Goal: Share content: Share content

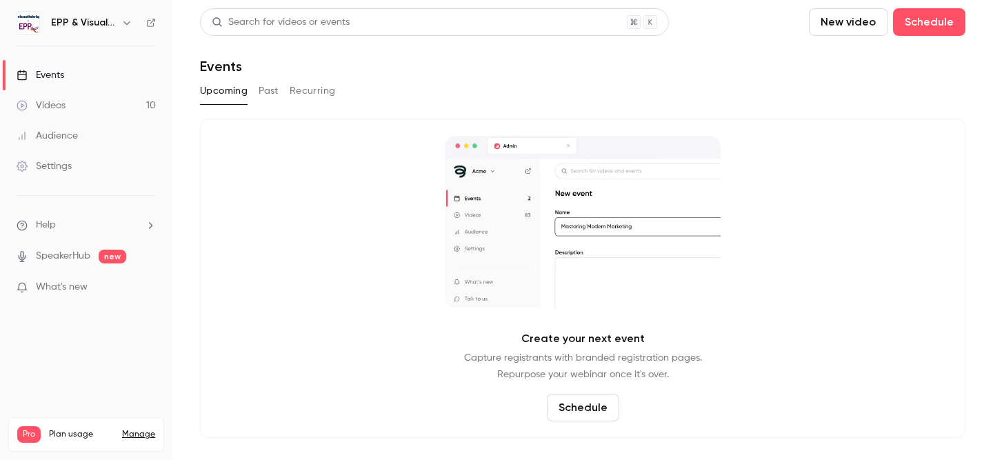
click at [77, 108] on link "Videos 10" at bounding box center [86, 105] width 172 height 30
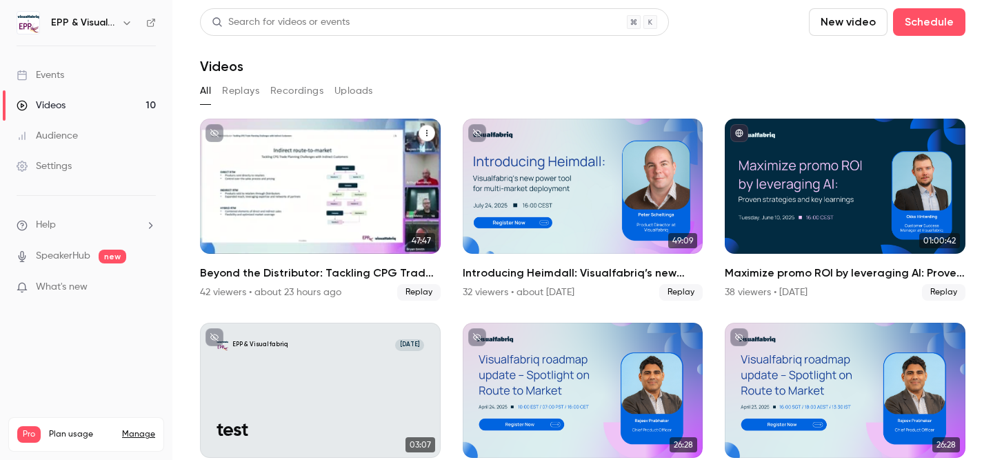
click at [392, 177] on div "Beyond the Distributor: Tackling CPG Trade Planning Challenges with Indirect Cu…" at bounding box center [320, 186] width 241 height 135
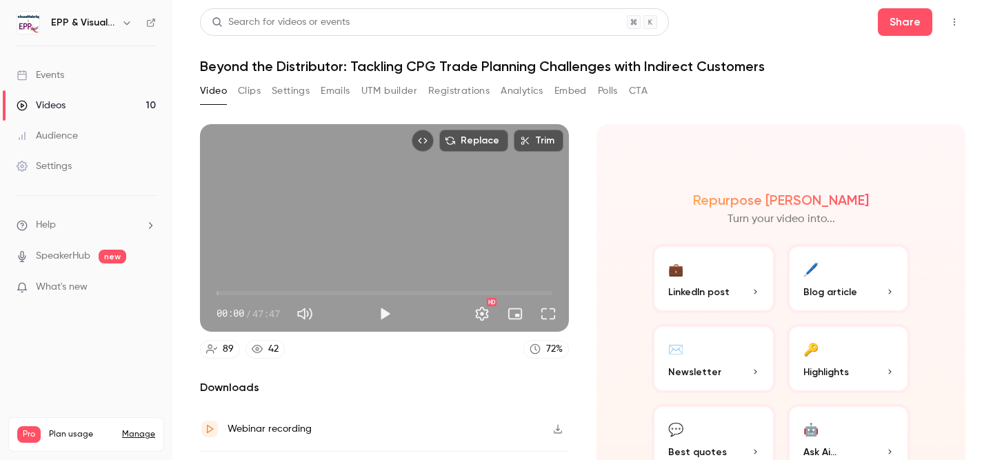
click at [399, 88] on button "UTM builder" at bounding box center [389, 91] width 56 height 22
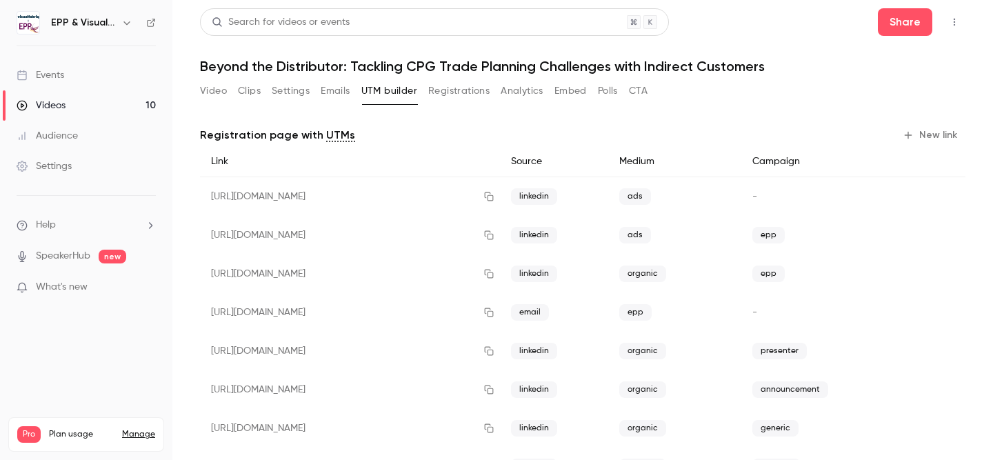
click at [347, 87] on button "Emails" at bounding box center [335, 91] width 29 height 22
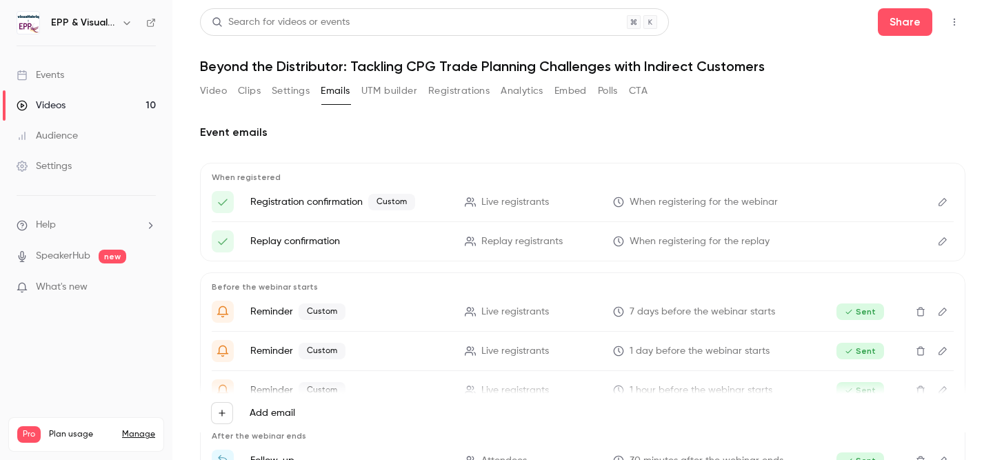
click at [256, 92] on button "Clips" at bounding box center [249, 91] width 23 height 22
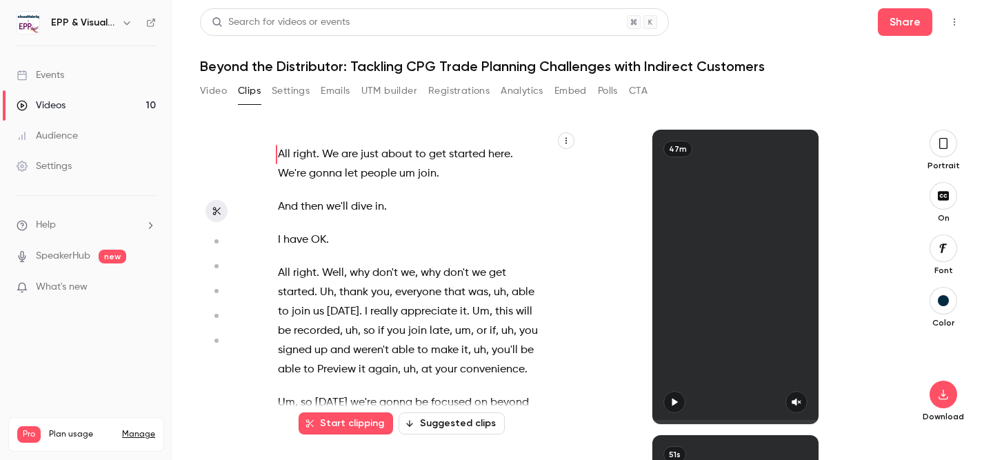
click at [488, 88] on button "Registrations" at bounding box center [458, 91] width 61 height 22
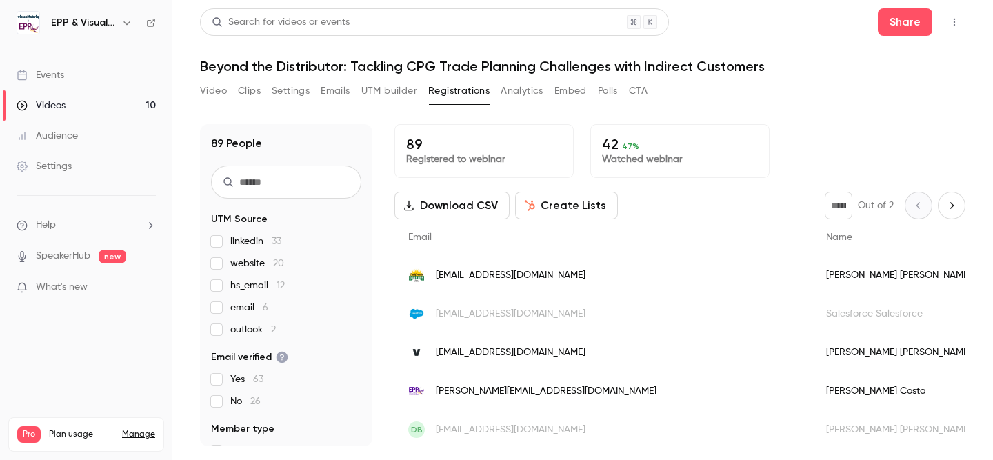
click at [221, 91] on button "Video" at bounding box center [213, 91] width 27 height 22
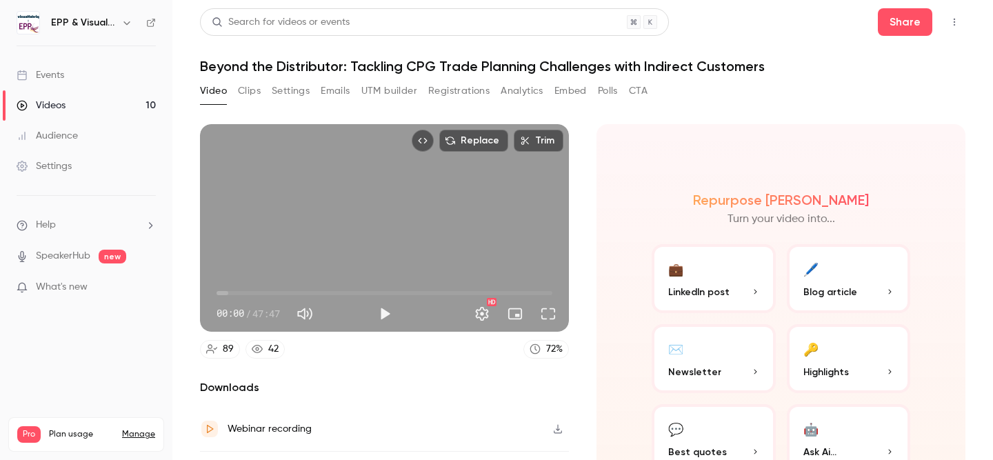
click at [342, 90] on button "Emails" at bounding box center [335, 91] width 29 height 22
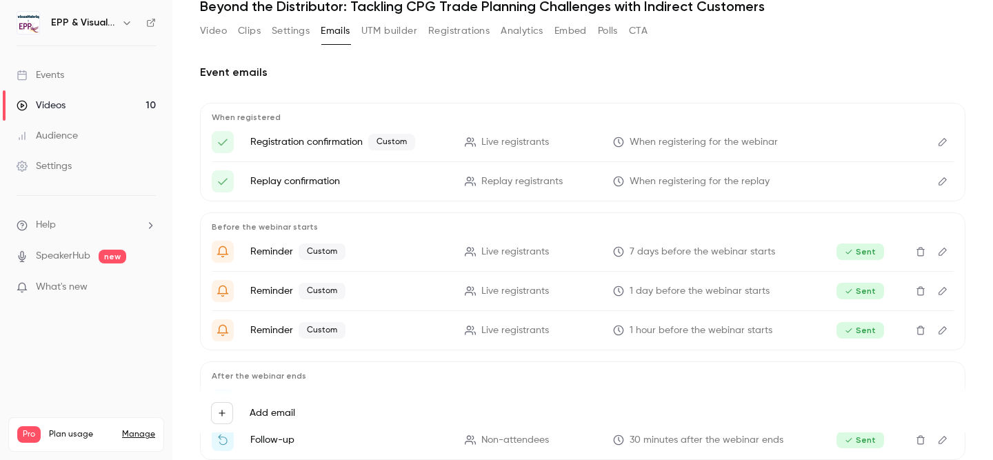
scroll to position [66, 0]
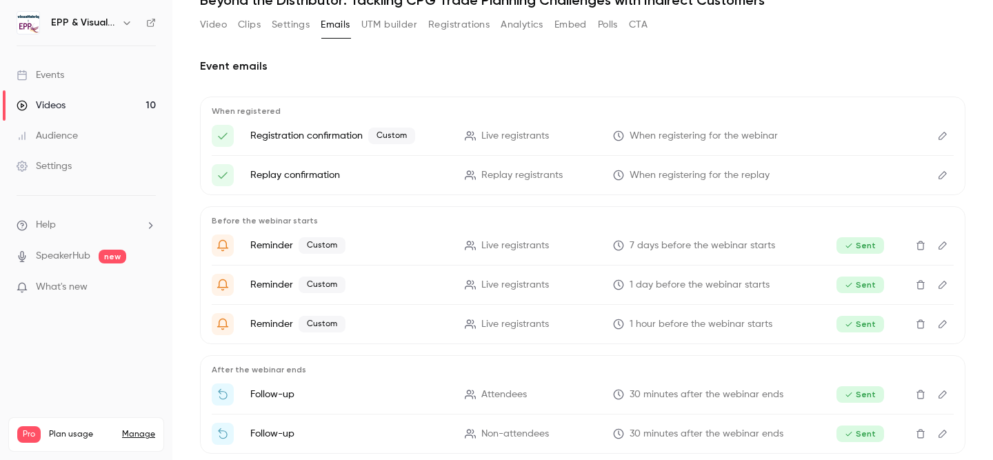
click at [942, 243] on icon "Edit" at bounding box center [942, 246] width 11 height 10
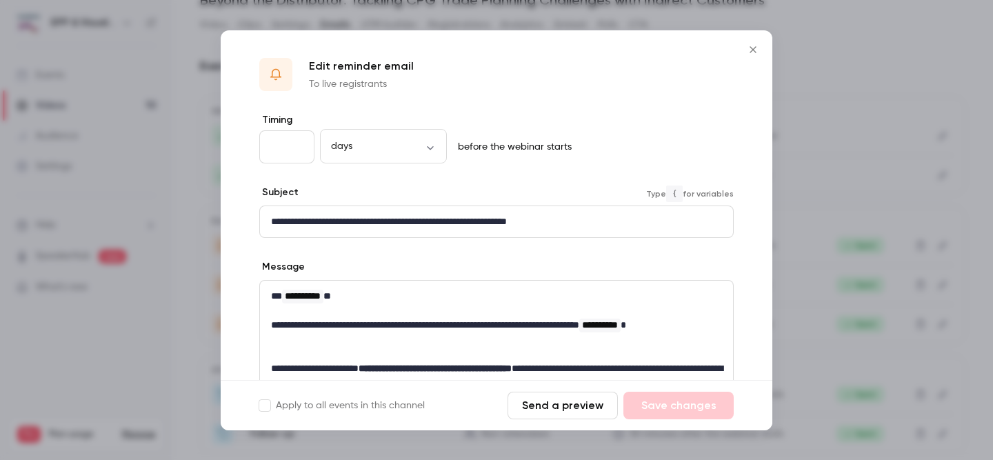
drag, startPoint x: 468, startPoint y: 221, endPoint x: 599, endPoint y: 221, distance: 131.0
click at [599, 221] on p "**********" at bounding box center [496, 221] width 451 height 14
drag, startPoint x: 599, startPoint y: 221, endPoint x: 465, endPoint y: 221, distance: 133.8
click at [465, 221] on p "**********" at bounding box center [496, 221] width 451 height 14
click at [754, 47] on icon "Close" at bounding box center [753, 49] width 17 height 11
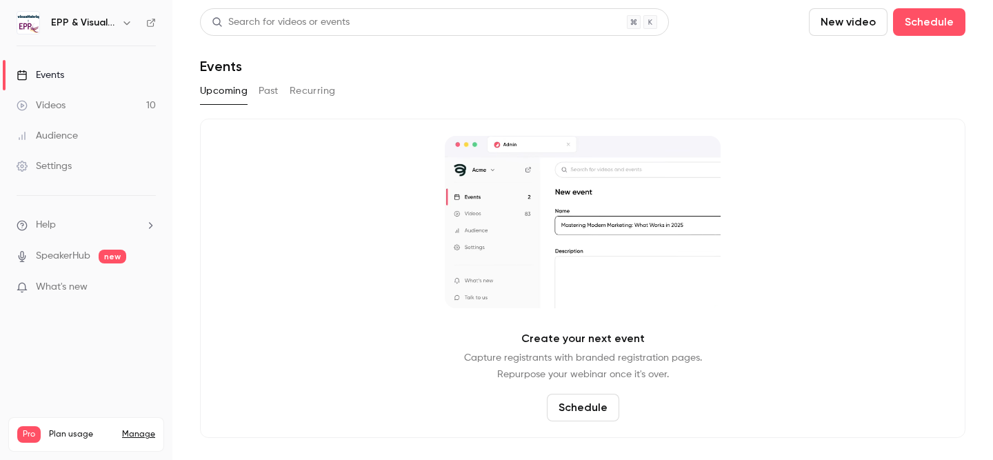
click at [78, 99] on link "Videos 10" at bounding box center [86, 105] width 172 height 30
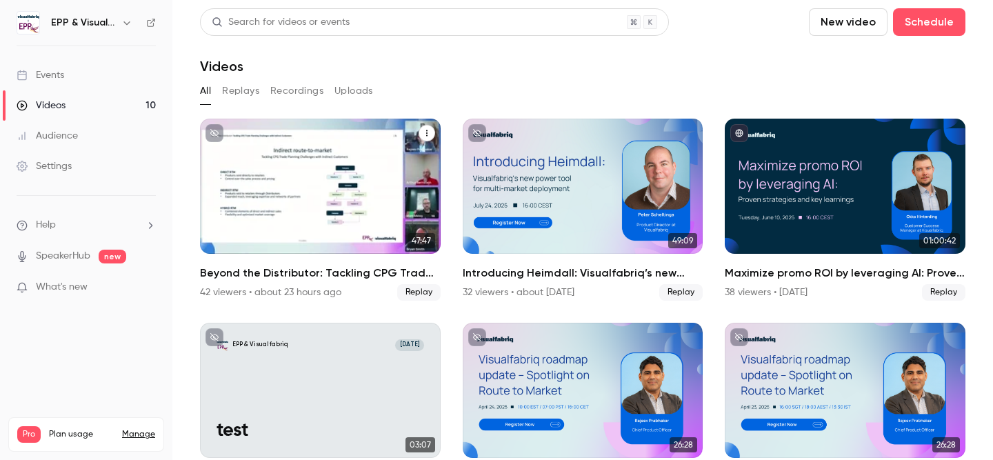
click at [370, 224] on div "Beyond the Distributor: Tackling CPG Trade Planning Challenges with Indirect Cu…" at bounding box center [320, 186] width 241 height 135
click at [419, 294] on span "Replay" at bounding box center [418, 292] width 43 height 17
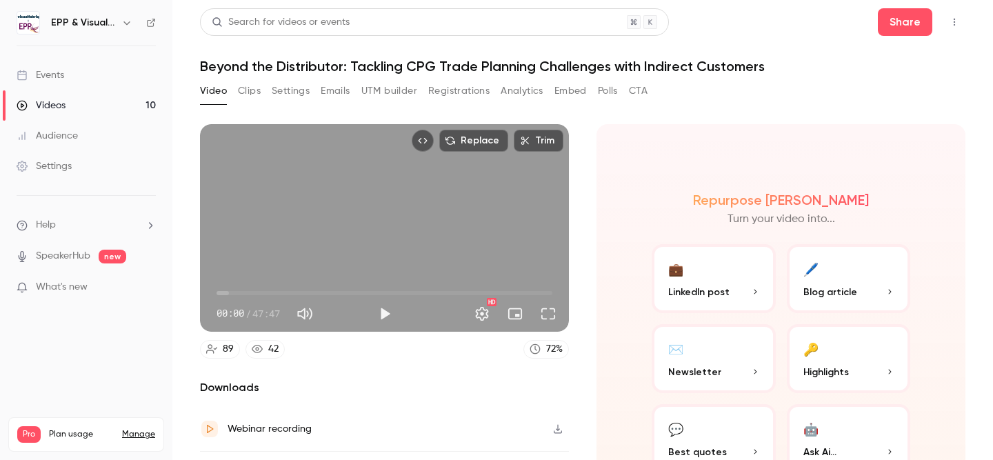
scroll to position [81, 0]
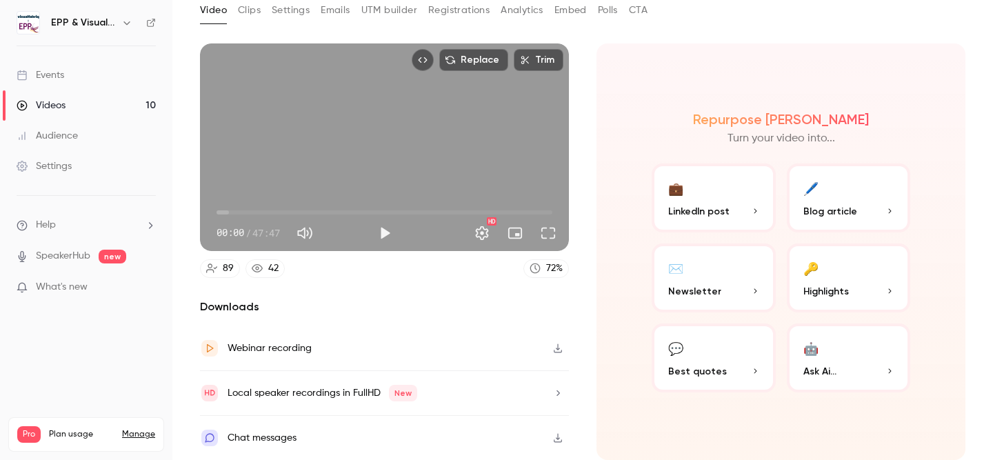
click at [312, 349] on div "Webinar recording" at bounding box center [384, 348] width 369 height 45
click at [102, 72] on link "Events" at bounding box center [86, 75] width 172 height 30
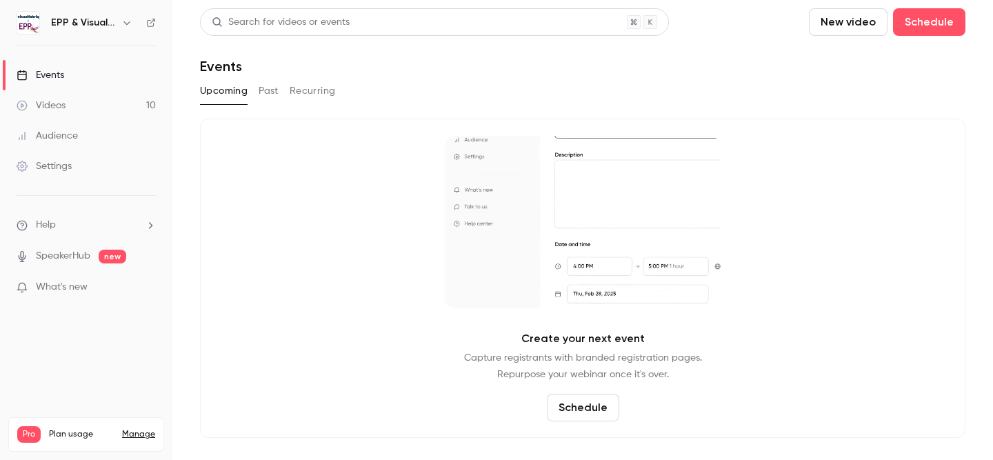
click at [270, 88] on button "Past" at bounding box center [269, 91] width 20 height 22
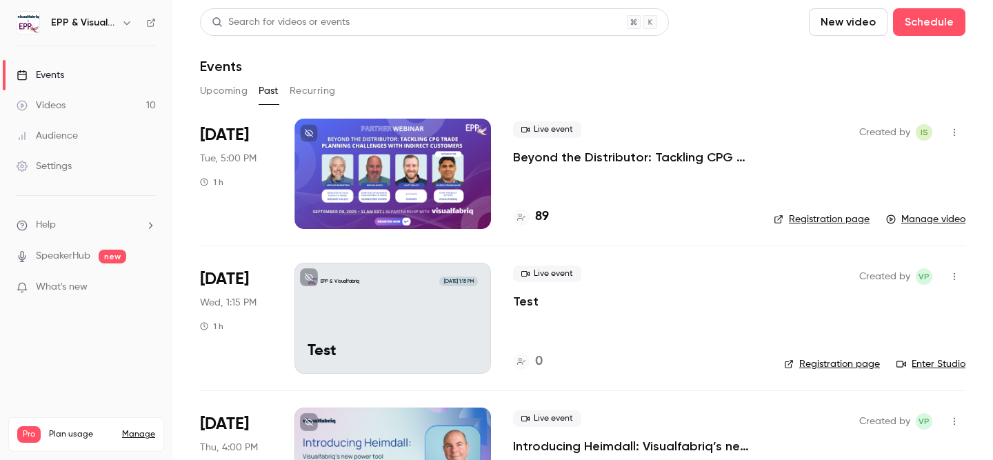
click at [819, 221] on link "Registration page" at bounding box center [822, 219] width 96 height 14
click at [948, 218] on link "Manage video" at bounding box center [925, 219] width 79 height 14
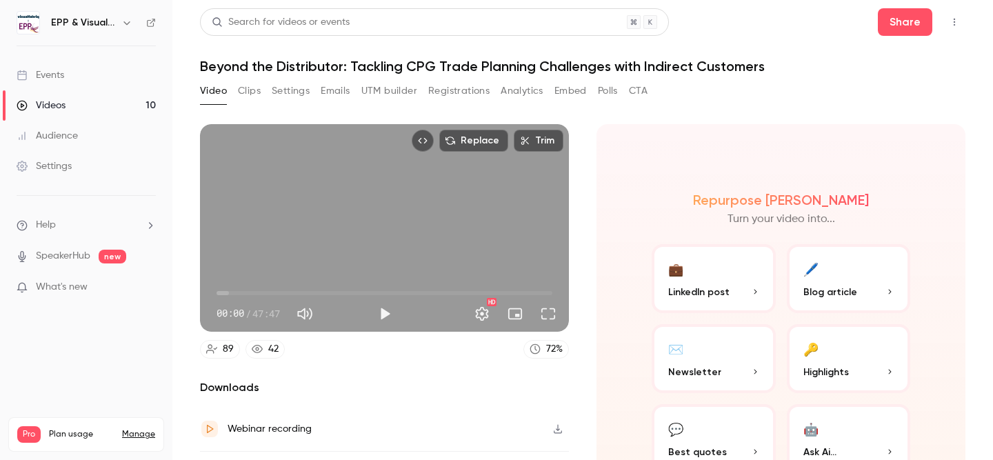
click at [252, 90] on button "Clips" at bounding box center [249, 91] width 23 height 22
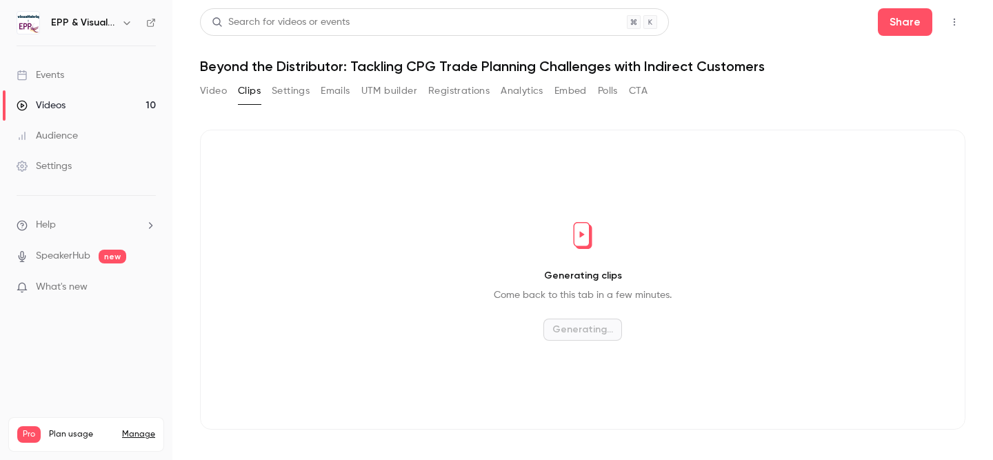
click at [292, 91] on button "Settings" at bounding box center [291, 91] width 38 height 22
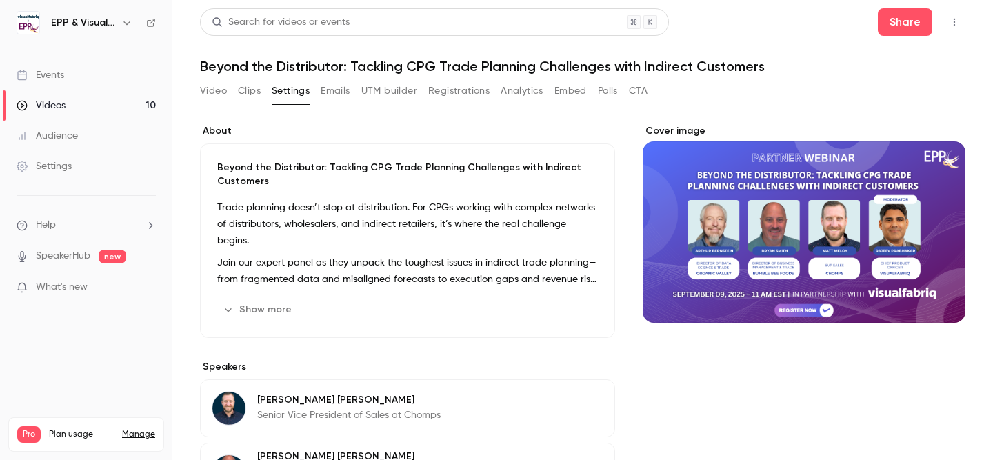
click at [461, 91] on button "Registrations" at bounding box center [458, 91] width 61 height 22
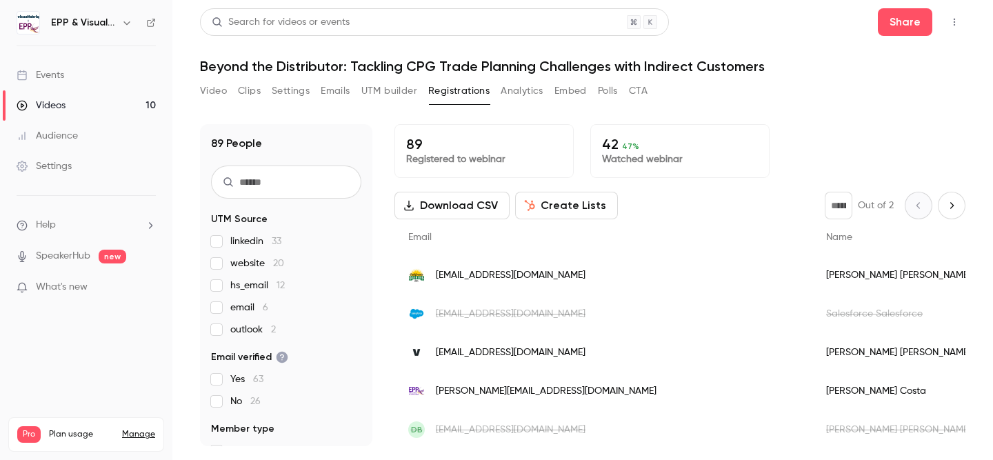
click at [510, 91] on button "Analytics" at bounding box center [522, 91] width 43 height 22
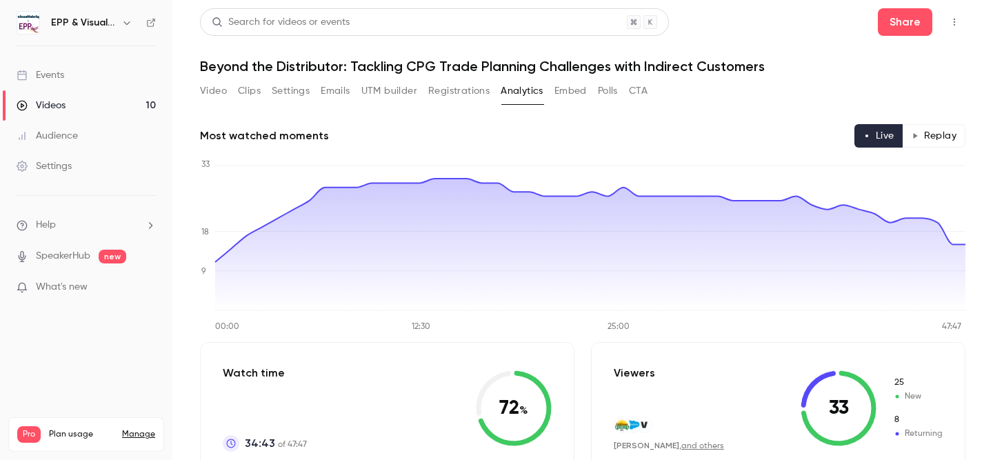
click at [411, 92] on button "UTM builder" at bounding box center [389, 91] width 56 height 22
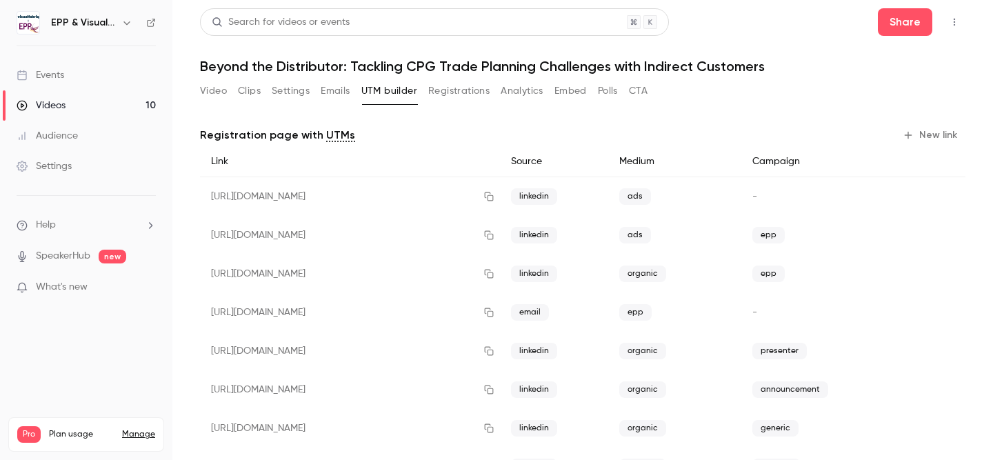
click at [462, 92] on button "Registrations" at bounding box center [458, 91] width 61 height 22
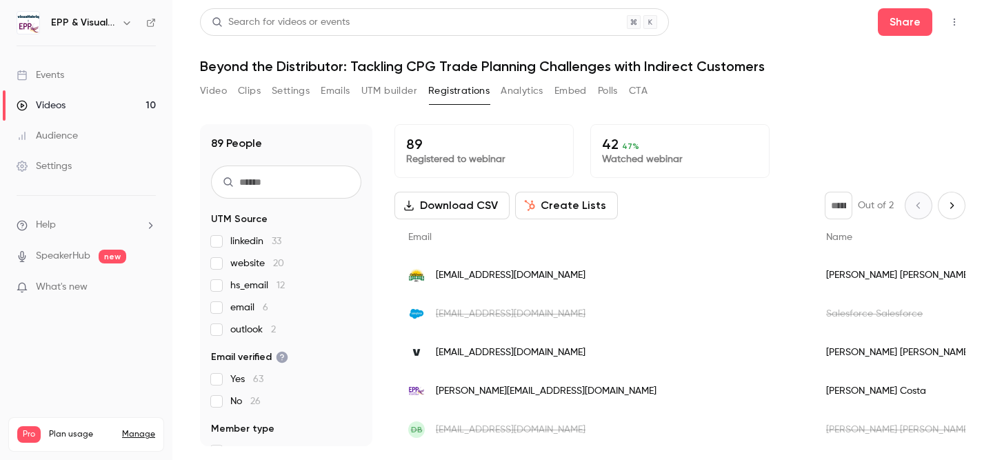
click at [524, 87] on button "Analytics" at bounding box center [522, 91] width 43 height 22
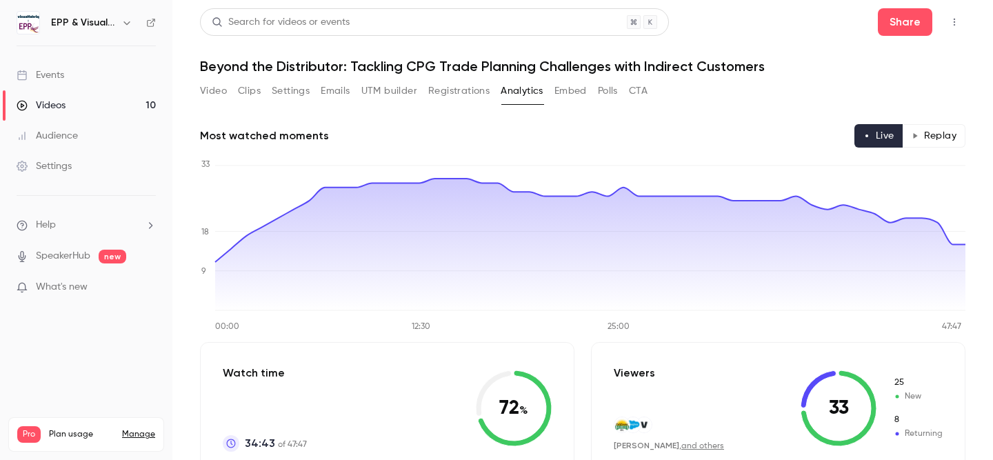
click at [584, 87] on button "Embed" at bounding box center [570, 91] width 32 height 22
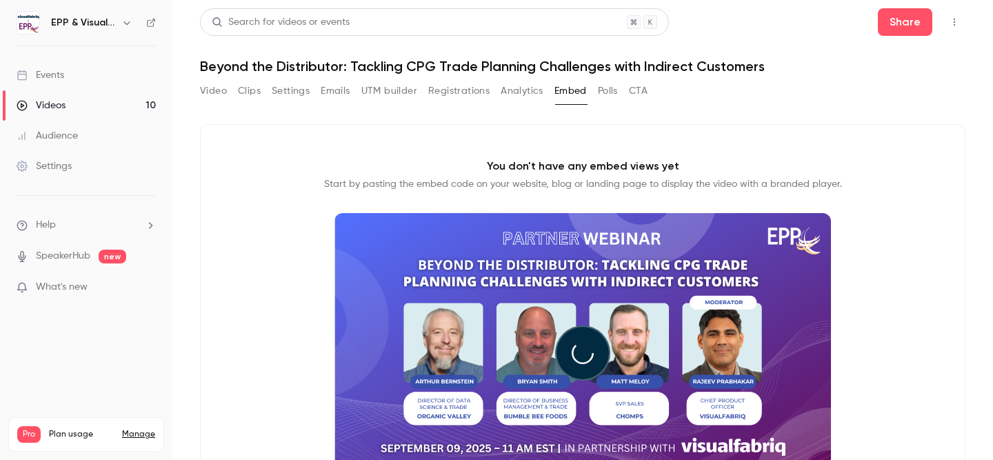
click at [618, 90] on button "Polls" at bounding box center [608, 91] width 20 height 22
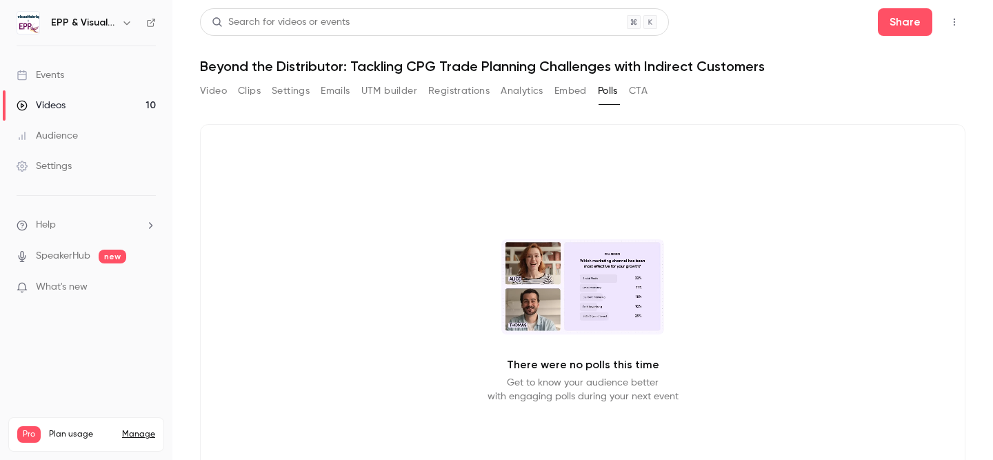
click at [638, 90] on button "CTA" at bounding box center [638, 91] width 19 height 22
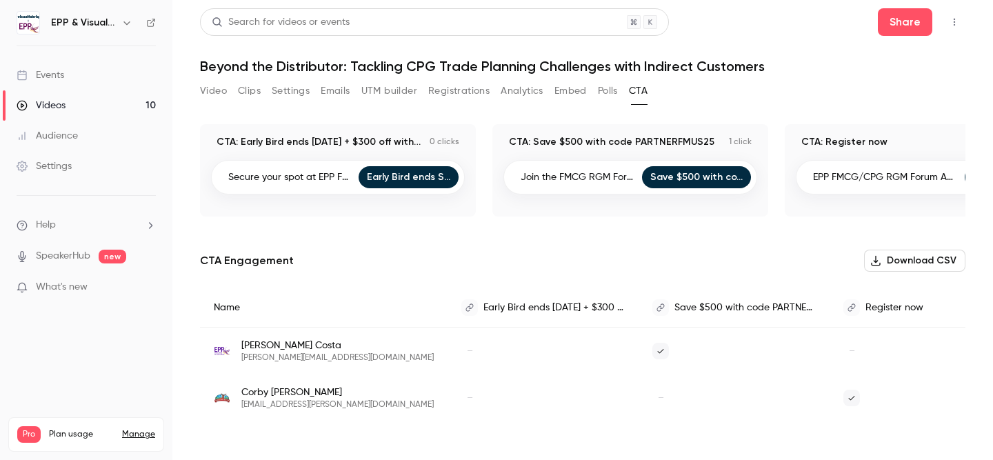
click at [202, 91] on button "Video" at bounding box center [213, 91] width 27 height 22
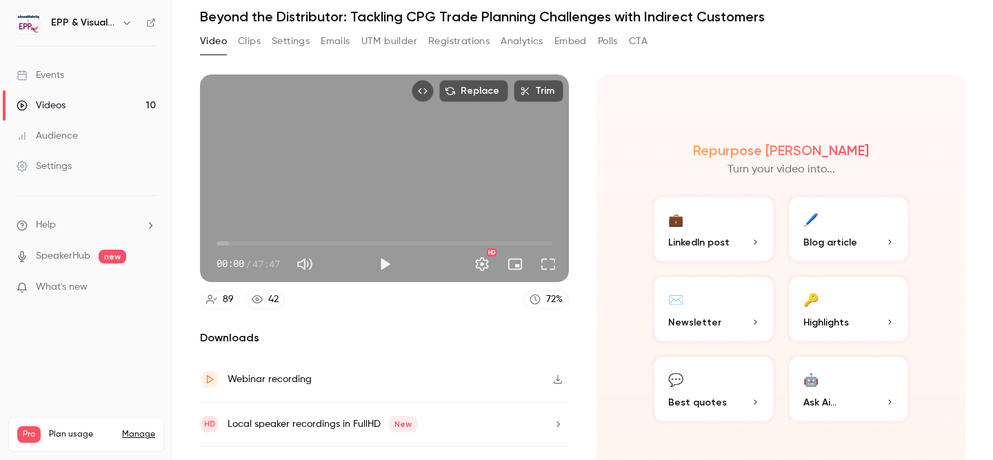
scroll to position [81, 0]
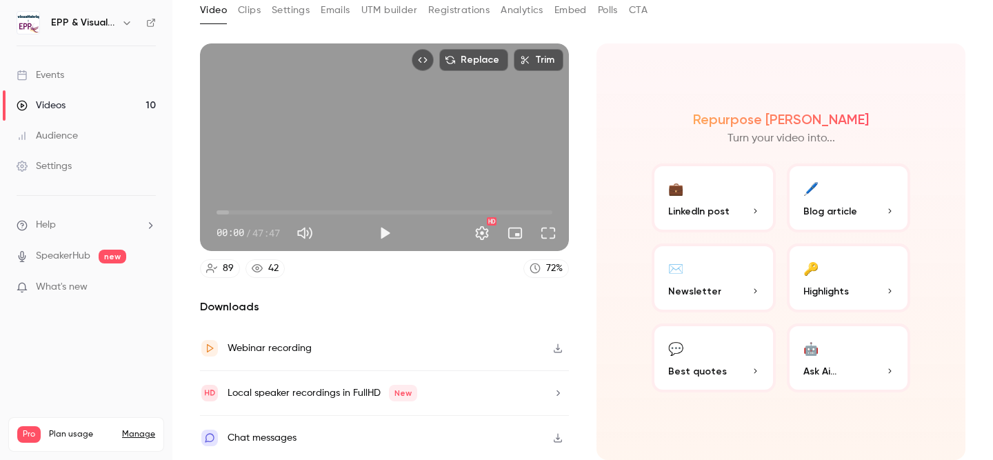
click at [79, 68] on link "Events" at bounding box center [86, 75] width 172 height 30
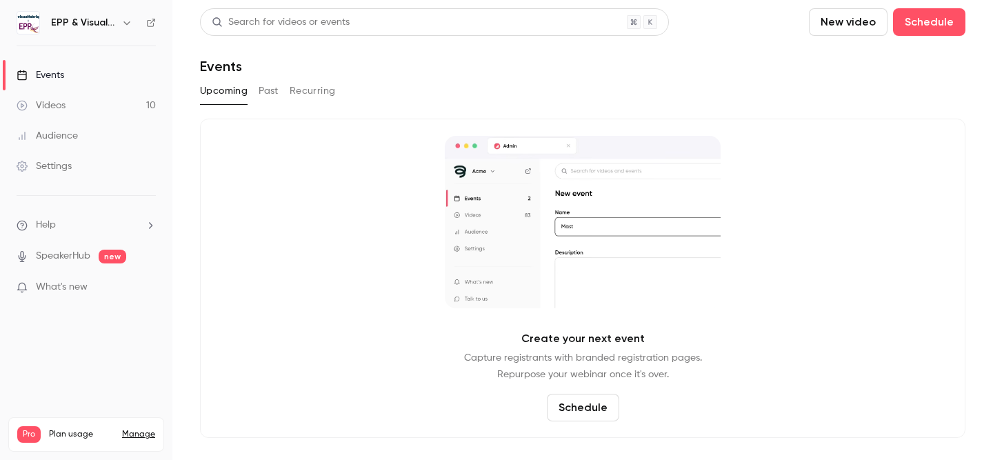
click at [259, 91] on button "Past" at bounding box center [269, 91] width 20 height 22
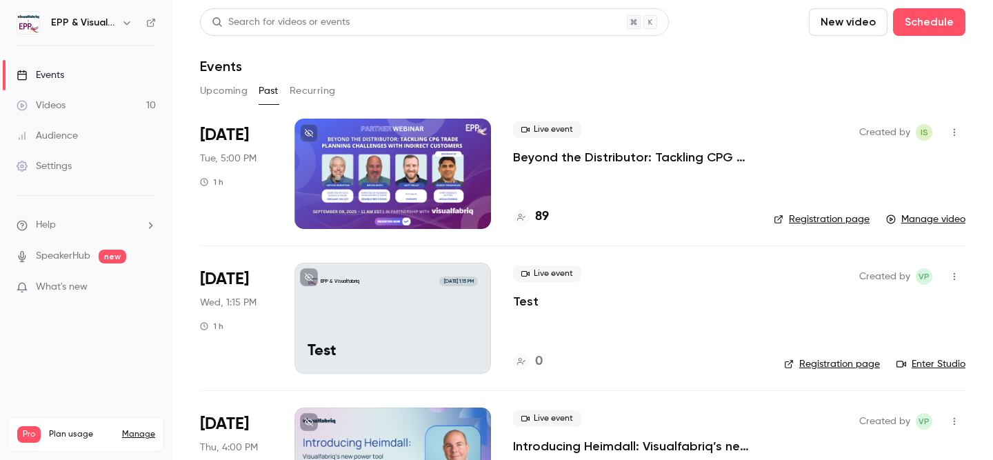
click at [386, 194] on div at bounding box center [392, 174] width 196 height 110
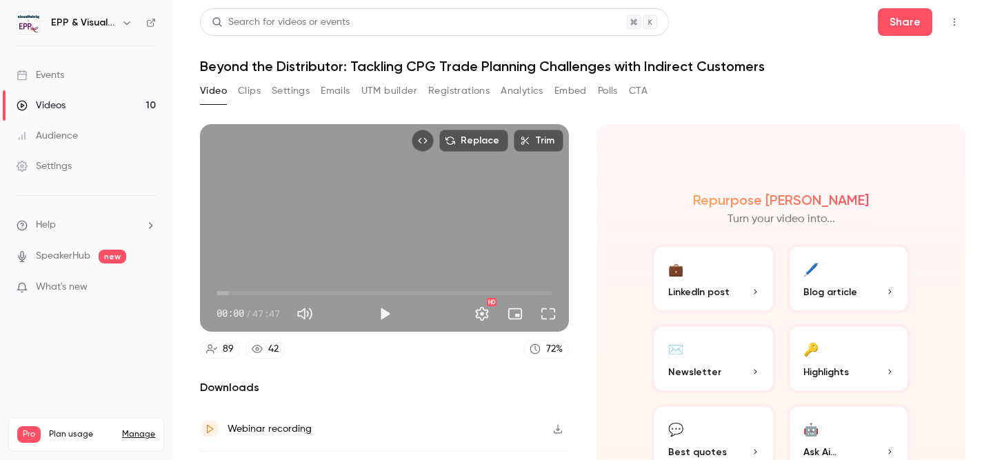
click at [83, 90] on link "Videos 10" at bounding box center [86, 105] width 172 height 30
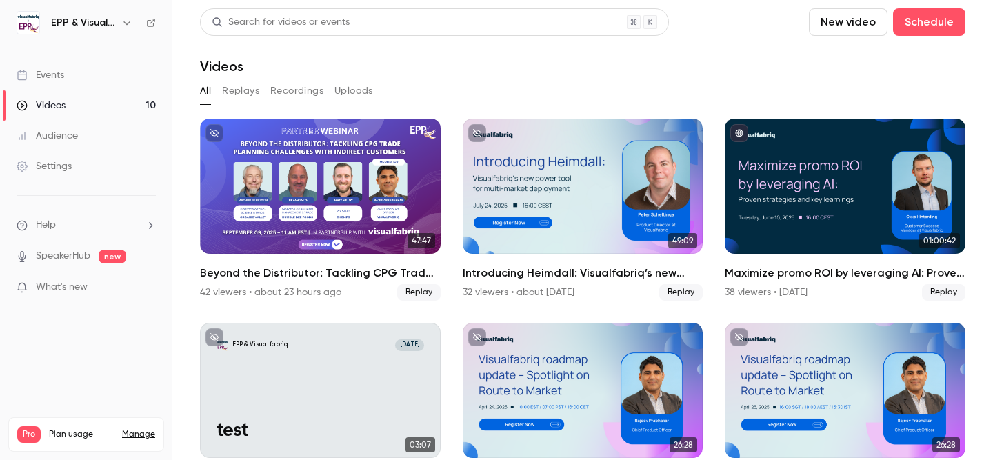
click at [241, 88] on button "Replays" at bounding box center [240, 91] width 37 height 22
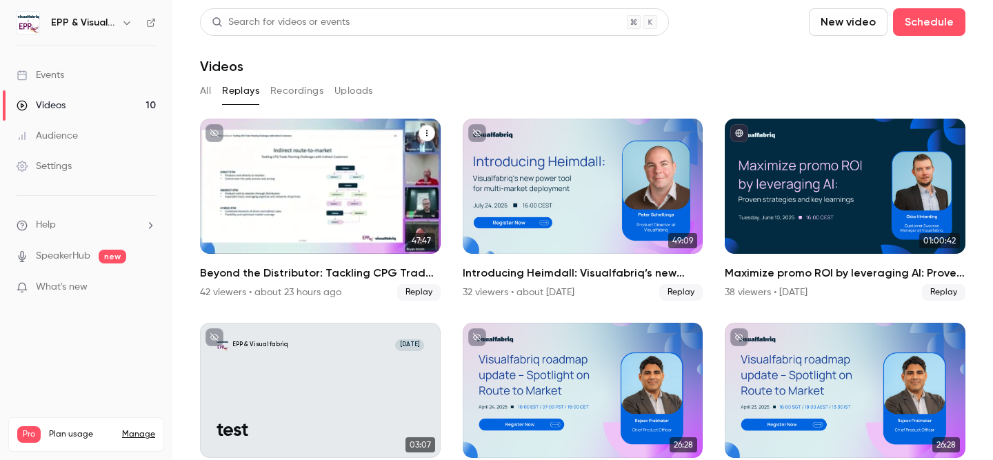
click at [414, 296] on span "Replay" at bounding box center [418, 292] width 43 height 17
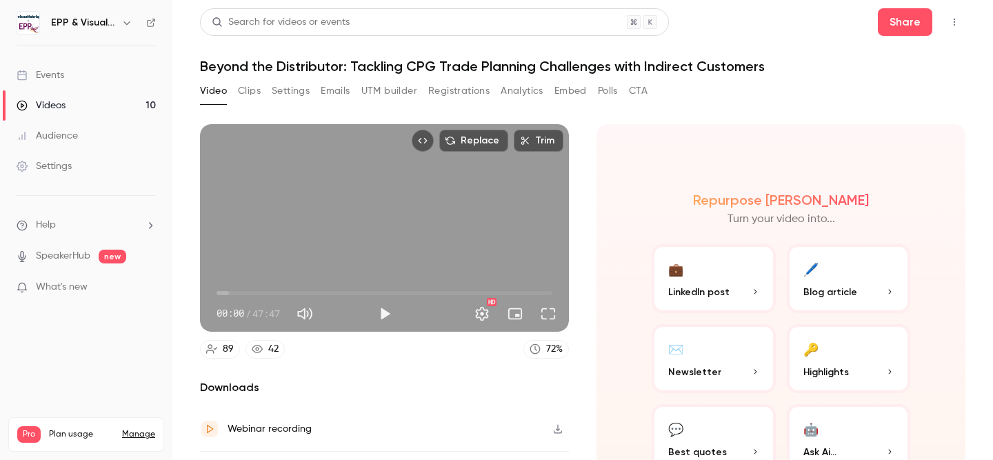
click at [245, 87] on button "Clips" at bounding box center [249, 91] width 23 height 22
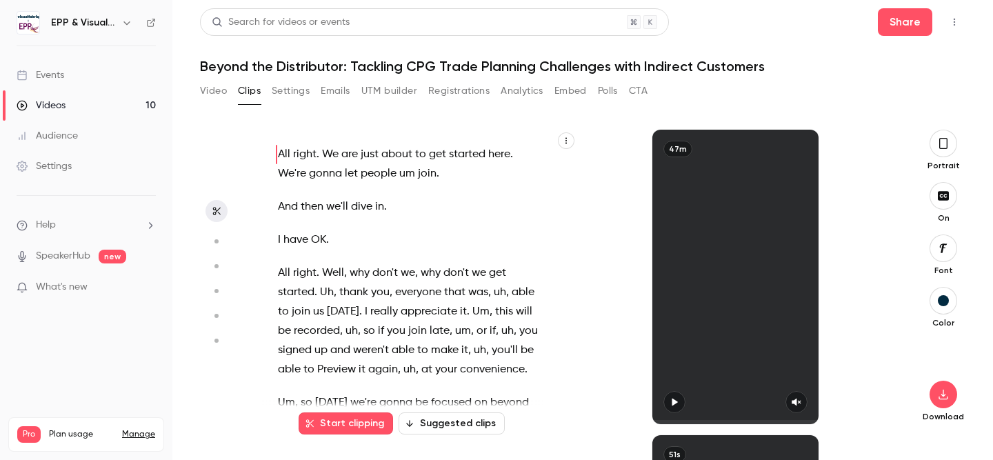
click at [295, 92] on button "Settings" at bounding box center [291, 91] width 38 height 22
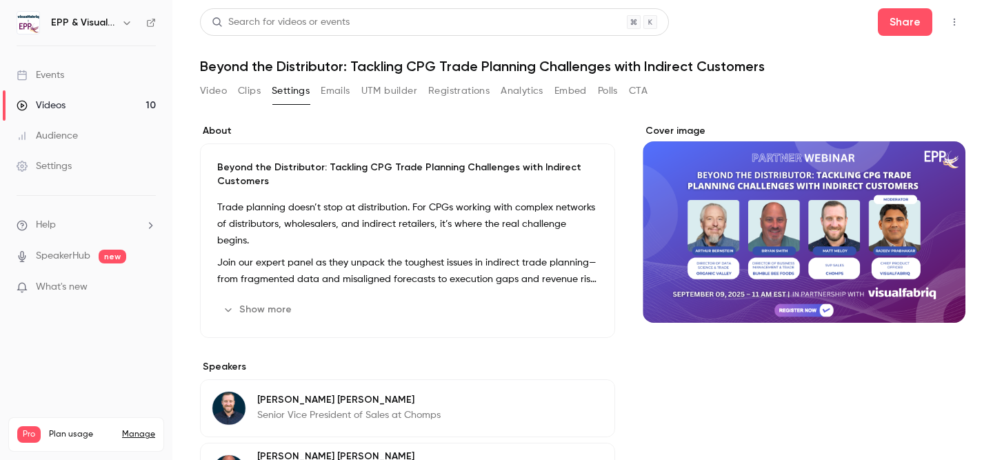
click at [820, 207] on div "Cover image" at bounding box center [804, 223] width 323 height 199
click at [0, 0] on input "Cover image" at bounding box center [0, 0] width 0 height 0
click at [209, 89] on button "Video" at bounding box center [213, 91] width 27 height 22
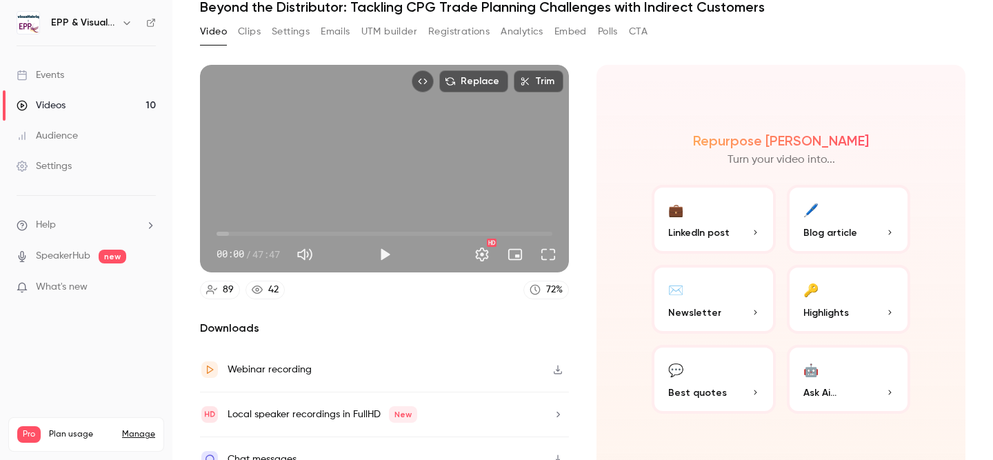
scroll to position [81, 0]
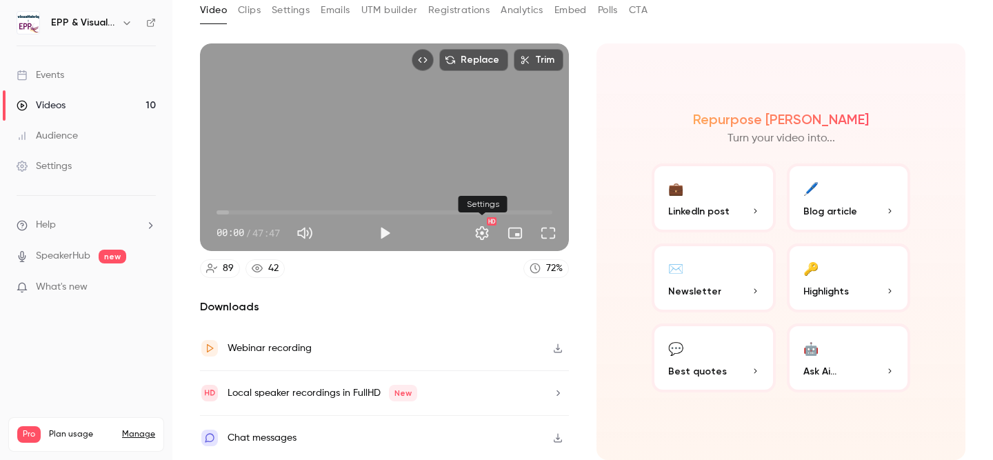
click at [481, 233] on button "Settings" at bounding box center [482, 233] width 28 height 28
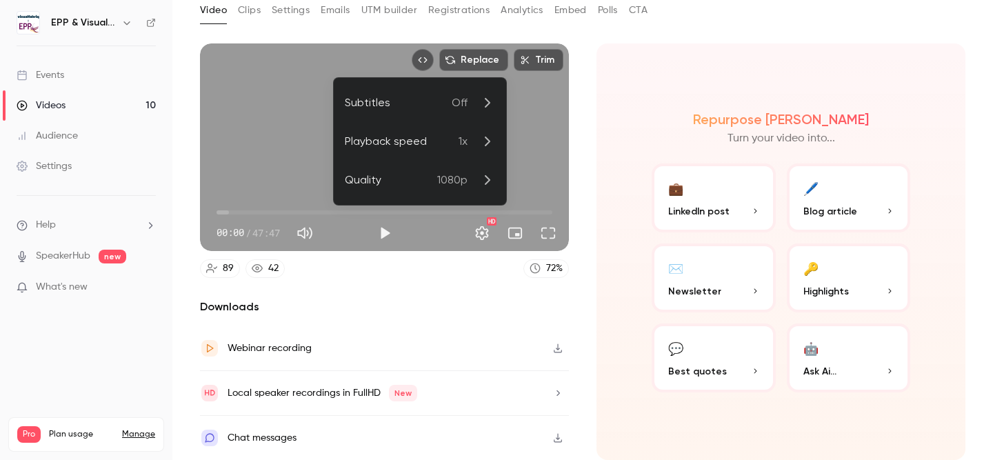
click at [481, 233] on div at bounding box center [496, 230] width 993 height 460
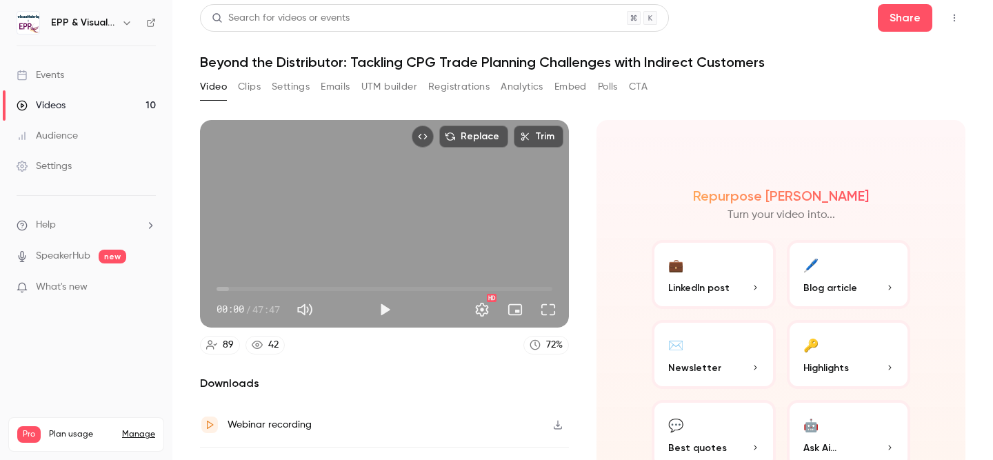
scroll to position [0, 0]
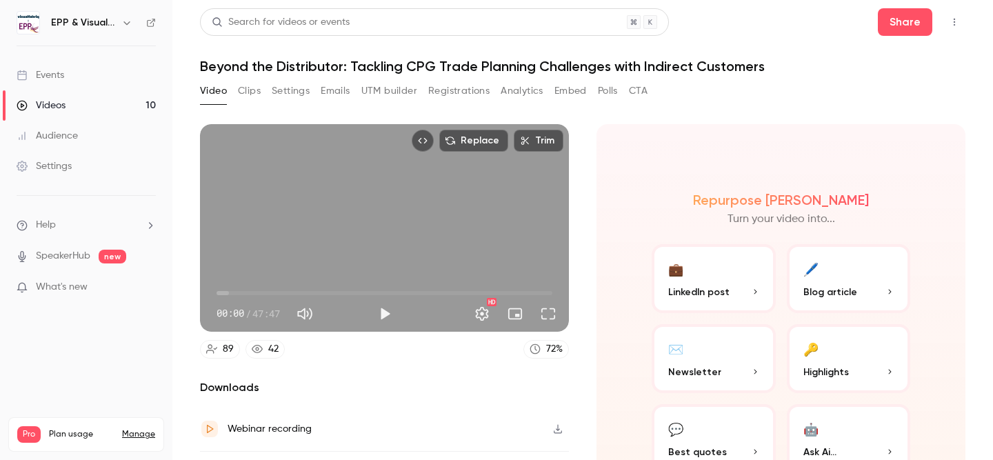
click at [442, 70] on h1 "Beyond the Distributor: Tackling CPG Trade Planning Challenges with Indirect Cu…" at bounding box center [582, 66] width 765 height 17
click at [449, 90] on button "Registrations" at bounding box center [458, 91] width 61 height 22
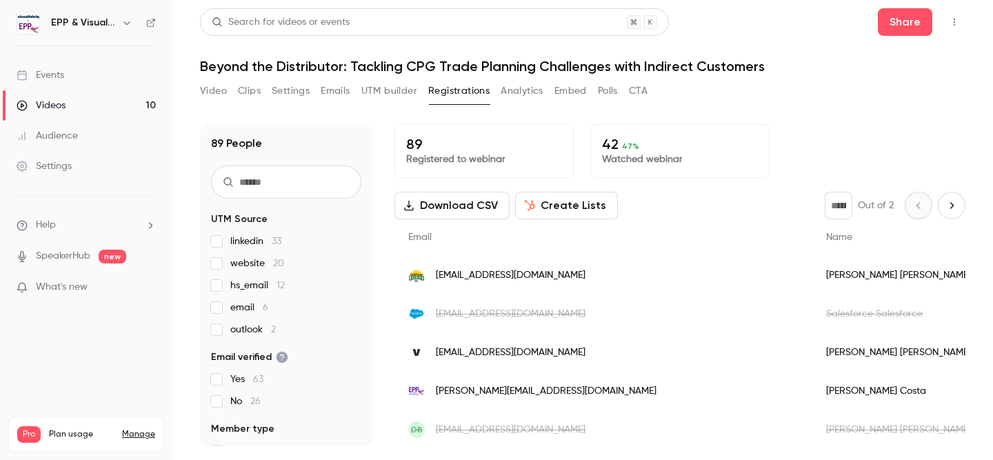
click at [63, 111] on div "Videos" at bounding box center [41, 106] width 49 height 14
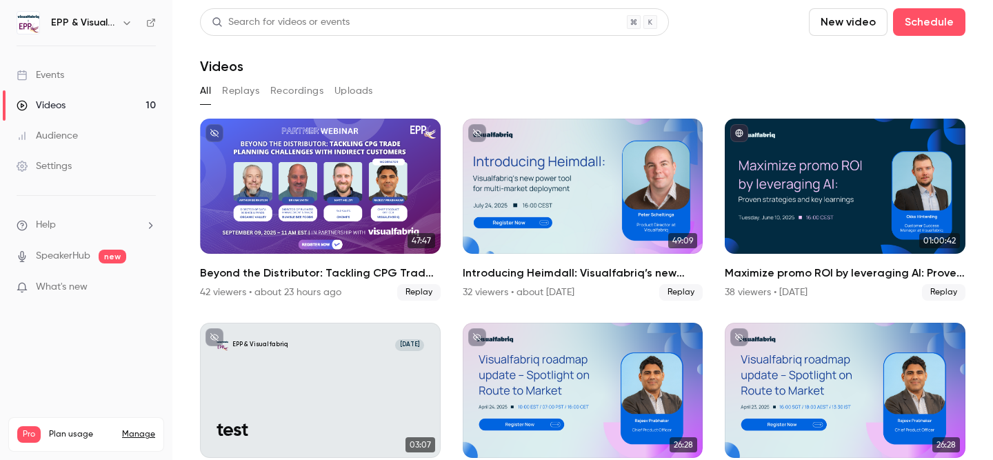
click at [239, 91] on button "Replays" at bounding box center [240, 91] width 37 height 22
click at [303, 94] on button "Recordings" at bounding box center [296, 91] width 53 height 22
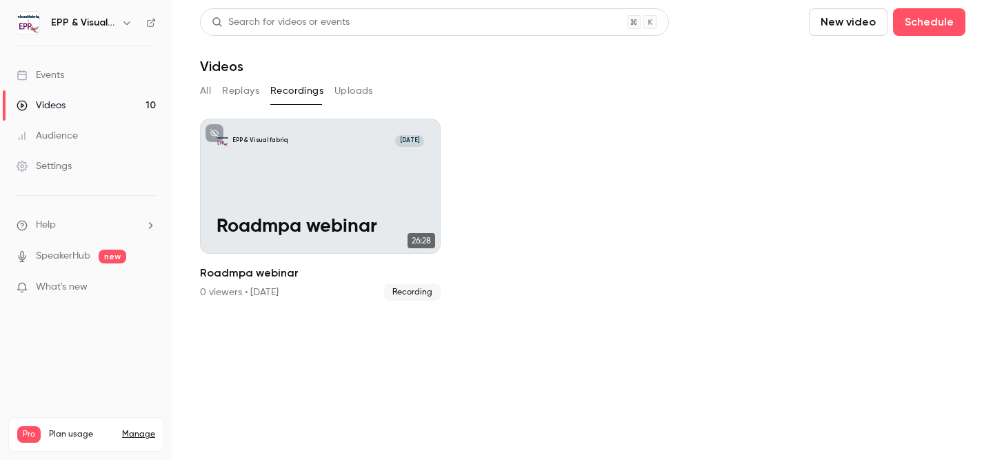
click at [249, 96] on button "Replays" at bounding box center [240, 91] width 37 height 22
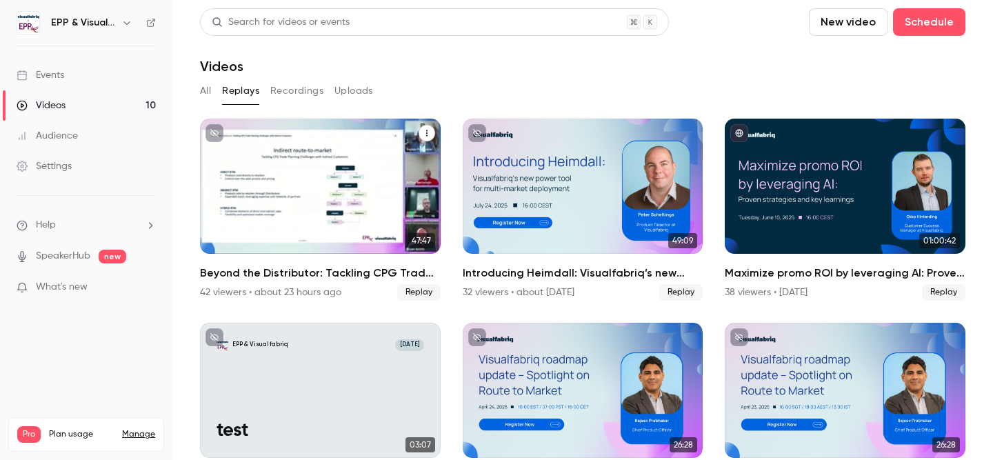
click at [426, 134] on icon "Beyond the Distributor: Tackling CPG Trade Planning Challenges with Indirect Cu…" at bounding box center [427, 133] width 8 height 8
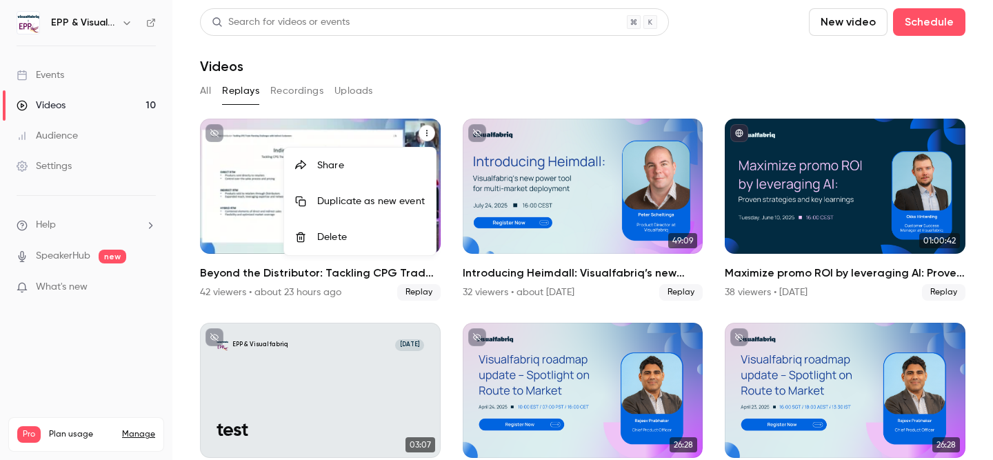
click at [400, 164] on div "Share" at bounding box center [371, 166] width 108 height 14
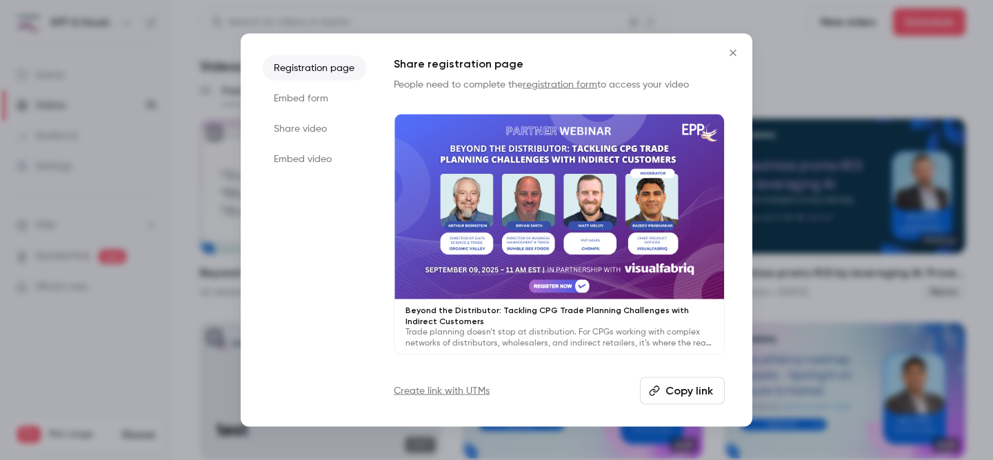
click at [322, 60] on li "Registration page" at bounding box center [314, 67] width 103 height 25
click at [688, 390] on button "Copy link" at bounding box center [682, 391] width 85 height 28
click at [315, 99] on li "Embed form" at bounding box center [314, 97] width 103 height 25
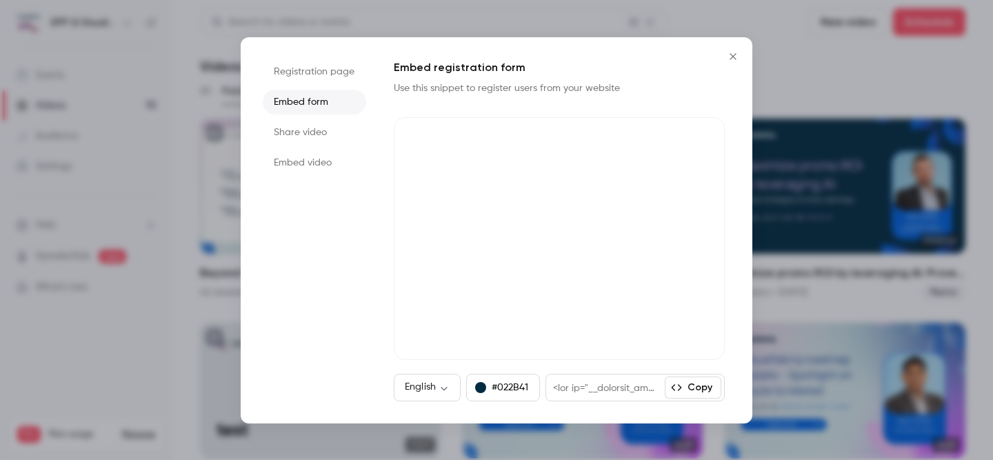
click at [310, 125] on li "Share video" at bounding box center [314, 132] width 103 height 25
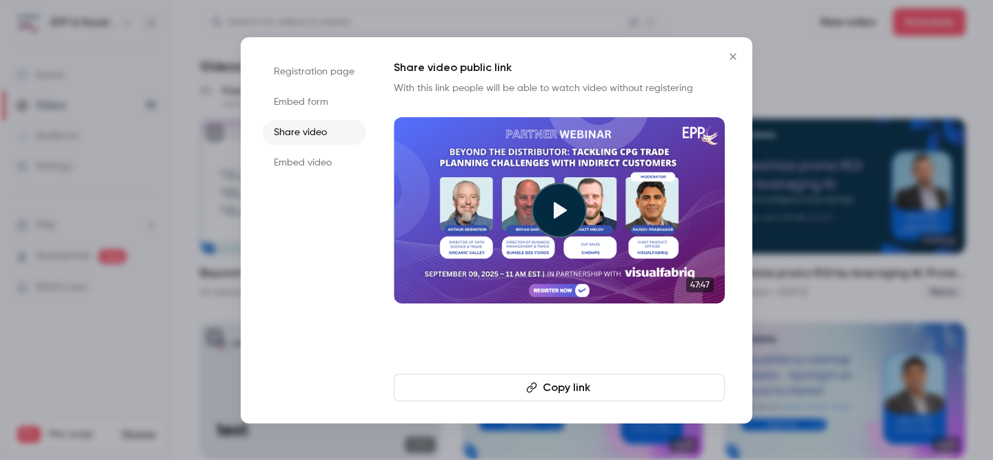
click at [304, 119] on ul "Registration page Embed form Share video Embed video" at bounding box center [314, 230] width 103 height 342
click at [307, 132] on li "Share video" at bounding box center [314, 132] width 103 height 25
click at [318, 168] on li "Embed video" at bounding box center [314, 162] width 103 height 25
click at [307, 128] on li "Share video" at bounding box center [314, 132] width 103 height 25
click at [563, 384] on button "Copy link" at bounding box center [559, 388] width 331 height 28
